Goal: Transaction & Acquisition: Download file/media

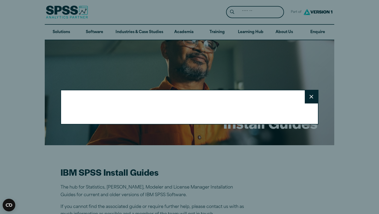
click at [312, 100] on button "Close" at bounding box center [311, 96] width 13 height 13
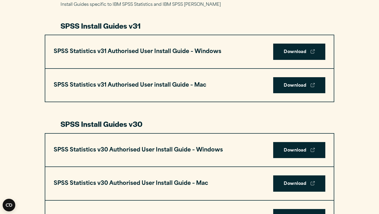
scroll to position [265, 0]
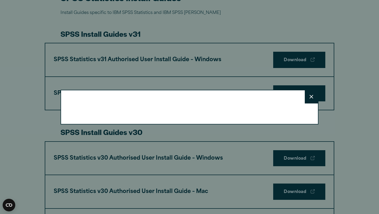
click at [310, 98] on icon at bounding box center [311, 97] width 4 height 4
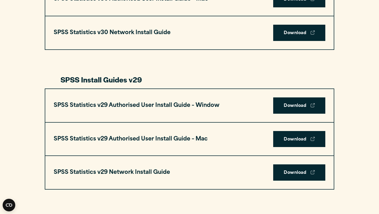
scroll to position [457, 0]
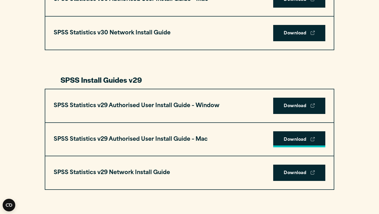
click at [290, 140] on link "Download" at bounding box center [299, 139] width 52 height 16
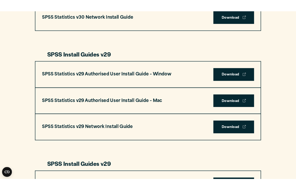
scroll to position [482, 0]
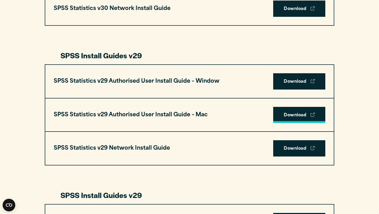
click at [285, 115] on link "Download" at bounding box center [299, 115] width 52 height 16
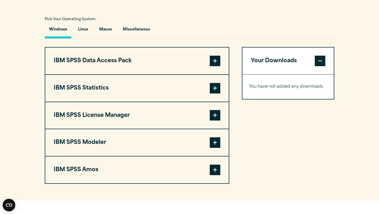
scroll to position [379, 0]
click at [109, 31] on button "Macos" at bounding box center [105, 30] width 21 height 15
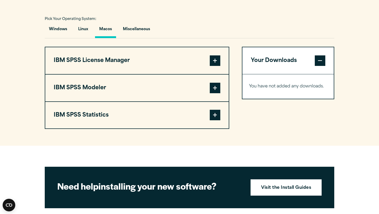
click at [208, 65] on button "IBM SPSS License Manager" at bounding box center [136, 60] width 183 height 27
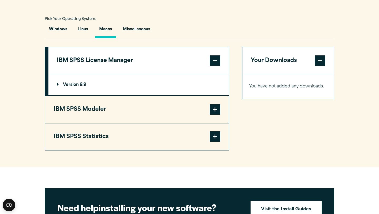
click at [195, 135] on button "IBM SPSS Statistics" at bounding box center [136, 137] width 183 height 27
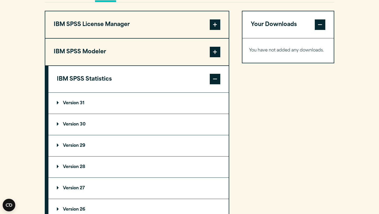
scroll to position [420, 0]
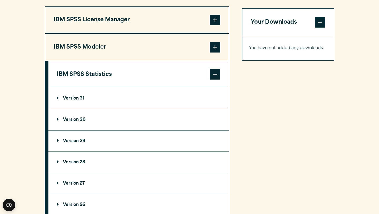
click at [144, 145] on summary "Version 29" at bounding box center [138, 141] width 180 height 21
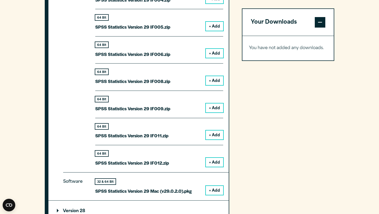
scroll to position [659, 0]
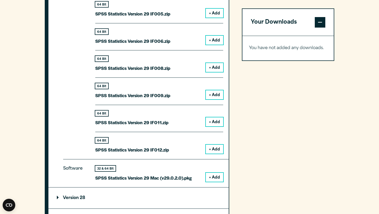
click at [213, 178] on button "+ Add" at bounding box center [214, 177] width 17 height 9
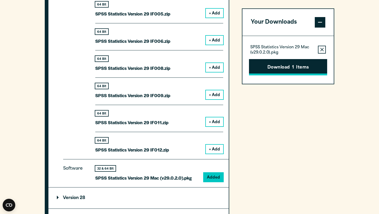
click at [289, 69] on button "Download 1 Items" at bounding box center [288, 67] width 78 height 16
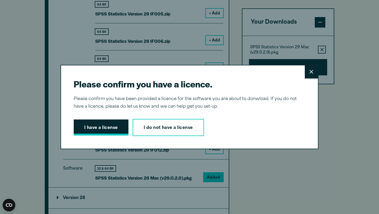
click at [97, 126] on button "I have a license" at bounding box center [101, 128] width 55 height 16
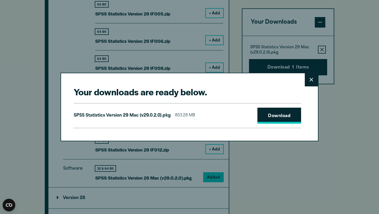
click at [264, 117] on link "Download" at bounding box center [279, 116] width 44 height 16
click at [312, 79] on icon at bounding box center [311, 80] width 4 height 4
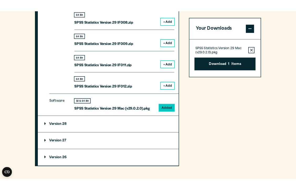
scroll to position [599, 0]
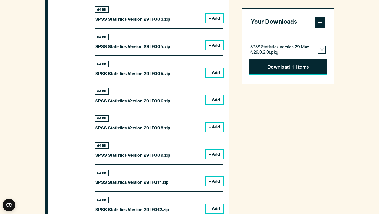
click at [293, 69] on span "1" at bounding box center [293, 67] width 2 height 7
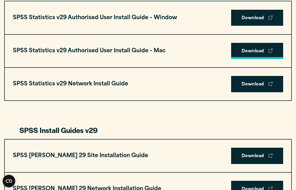
scroll to position [466, 0]
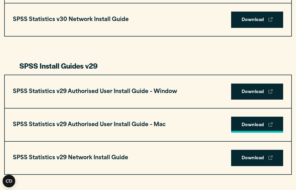
click at [246, 125] on link "Download" at bounding box center [257, 125] width 52 height 16
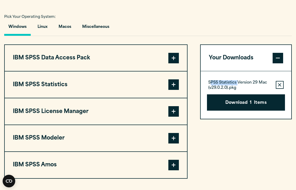
drag, startPoint x: 210, startPoint y: 82, endPoint x: 238, endPoint y: 87, distance: 28.3
click at [238, 87] on p "SPSS Statistics Version 29 Mac (v29.0.2.0).pkg" at bounding box center [240, 85] width 63 height 11
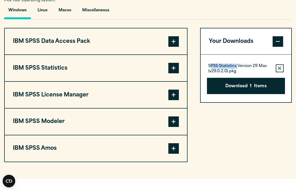
scroll to position [397, 0]
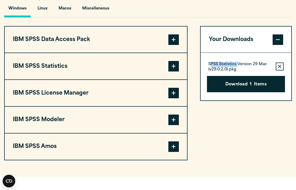
click at [171, 70] on span at bounding box center [174, 66] width 11 height 11
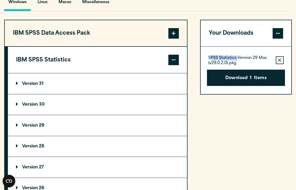
scroll to position [406, 0]
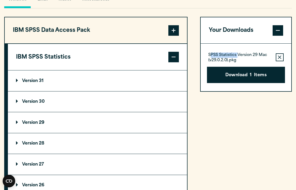
click at [31, 125] on p "Version 29" at bounding box center [30, 123] width 28 height 4
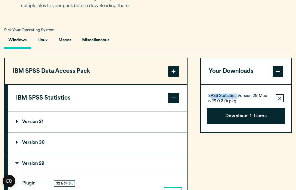
scroll to position [302, 0]
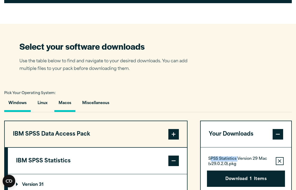
click at [69, 107] on button "Macos" at bounding box center [64, 104] width 21 height 15
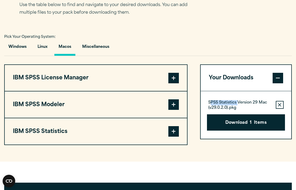
scroll to position [364, 0]
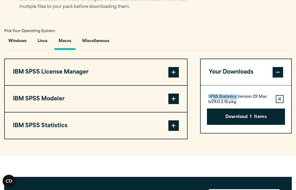
click at [106, 129] on button "IBM SPSS Statistics" at bounding box center [96, 126] width 183 height 26
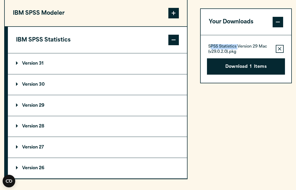
scroll to position [450, 0]
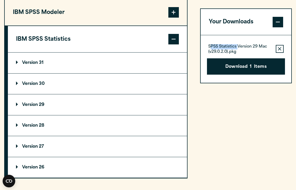
click at [19, 105] on p "Version 29" at bounding box center [30, 105] width 28 height 4
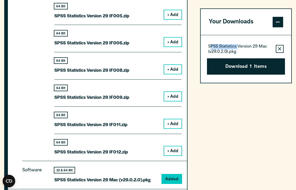
scroll to position [650, 0]
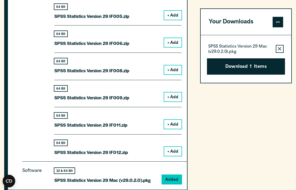
click at [283, 95] on div "Your Downloads SPSS Statistics Version 29 Mac (v29.0.2.0).pkg Remove this item …" at bounding box center [246, 13] width 92 height 481
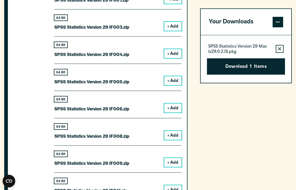
scroll to position [382, 0]
